Goal: Information Seeking & Learning: Learn about a topic

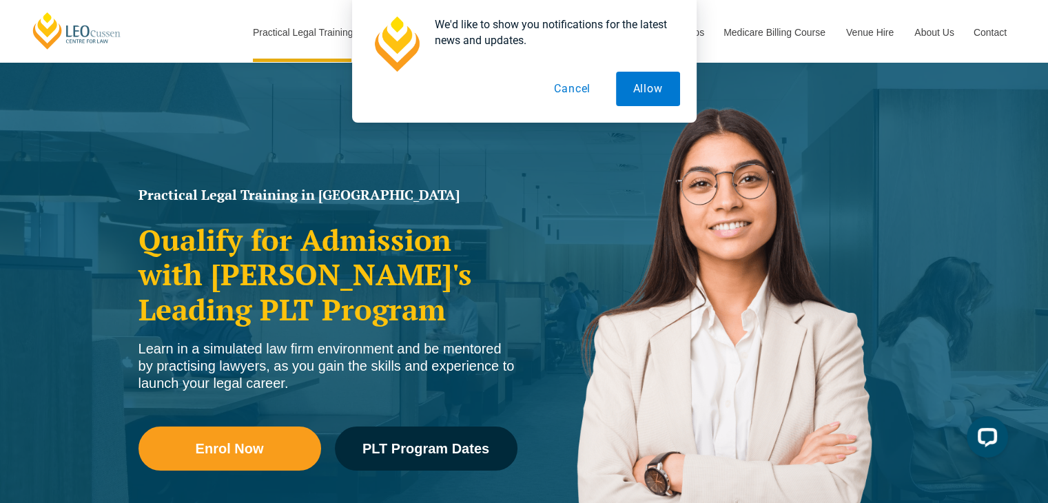
click at [579, 87] on button "Cancel" at bounding box center [572, 89] width 71 height 34
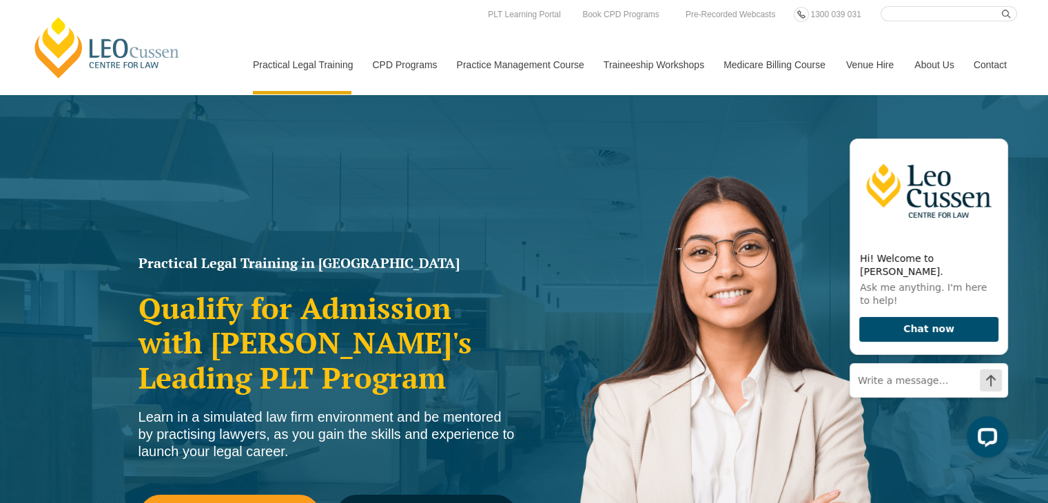
click at [934, 14] on input "Search here" at bounding box center [948, 13] width 136 height 15
type input "virtue internships"
click at [1001, 6] on button "submit" at bounding box center [1008, 13] width 15 height 15
